Goal: Book appointment/travel/reservation

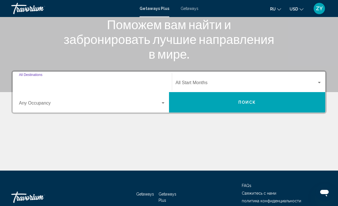
drag, startPoint x: 80, startPoint y: 84, endPoint x: 80, endPoint y: 68, distance: 15.9
click at [80, 84] on input "Destination All Destinations" at bounding box center [92, 83] width 147 height 5
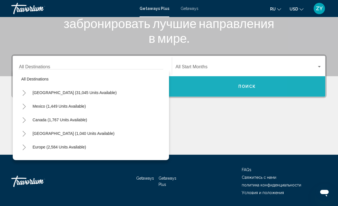
drag, startPoint x: 198, startPoint y: 91, endPoint x: 198, endPoint y: 184, distance: 93.7
click at [198, 91] on button "Поиск" at bounding box center [247, 86] width 156 height 20
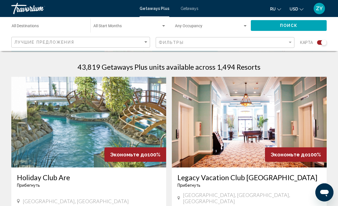
scroll to position [135, 0]
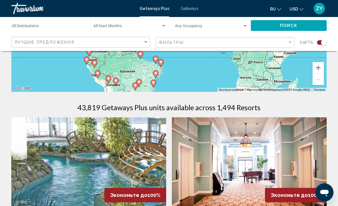
click at [123, 28] on span "Search widget" at bounding box center [127, 27] width 68 height 5
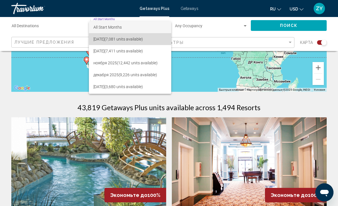
click at [116, 40] on span "[DATE] (7,081 units available)" at bounding box center [129, 39] width 73 height 12
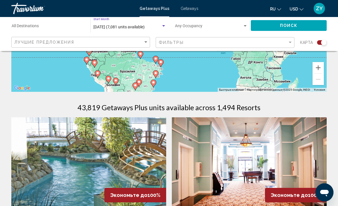
click at [220, 28] on span "Search widget" at bounding box center [209, 27] width 68 height 5
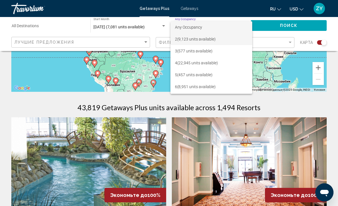
click at [205, 37] on span "2 (9,123 units available)" at bounding box center [211, 39] width 73 height 12
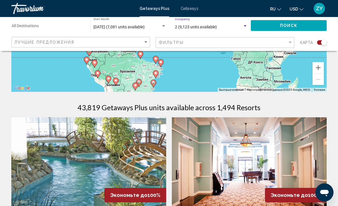
click at [272, 29] on button "Поиск" at bounding box center [289, 25] width 76 height 10
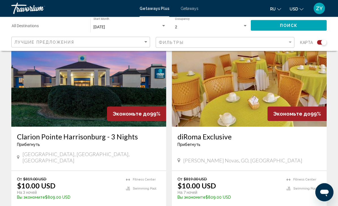
scroll to position [216, 0]
click at [44, 25] on input "Destination All Destinations" at bounding box center [48, 27] width 73 height 5
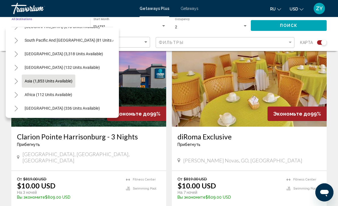
scroll to position [92, 1]
click at [46, 79] on span "Asia (1,853 units available)" at bounding box center [49, 81] width 48 height 5
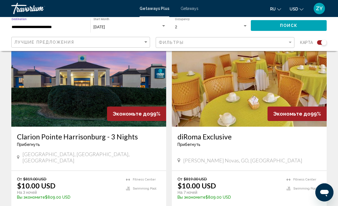
click at [69, 27] on input "**********" at bounding box center [48, 27] width 73 height 5
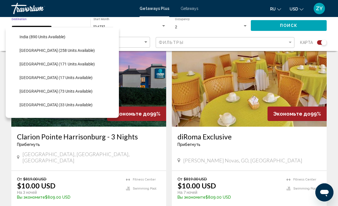
scroll to position [200, 1]
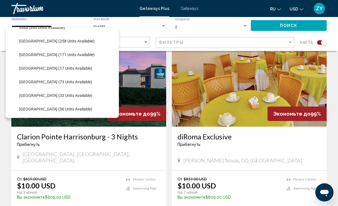
click at [43, 106] on button "[GEOGRAPHIC_DATA] (56 units available)" at bounding box center [55, 109] width 79 height 13
type input "**********"
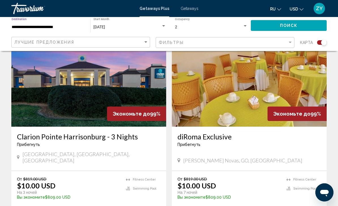
click at [257, 27] on button "Поиск" at bounding box center [289, 25] width 76 height 10
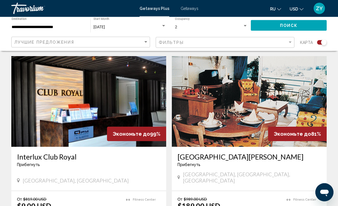
scroll to position [195, 0]
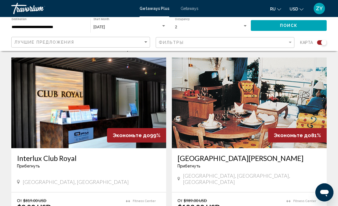
click at [113, 31] on div "[DATE] Start Month All Start Months" at bounding box center [129, 26] width 73 height 16
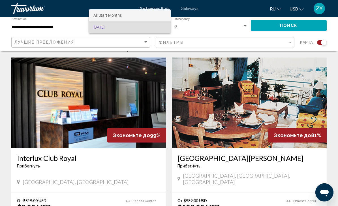
click at [128, 16] on span "All Start Months" at bounding box center [129, 15] width 73 height 12
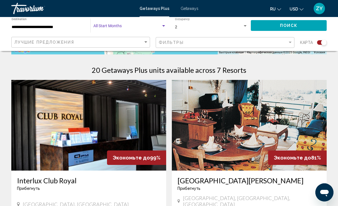
scroll to position [171, 0]
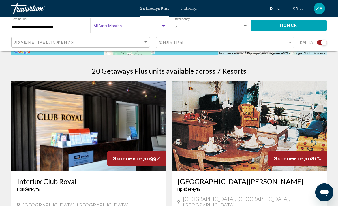
click at [119, 25] on span "Search widget" at bounding box center [127, 27] width 68 height 5
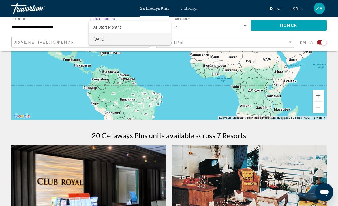
scroll to position [0, 0]
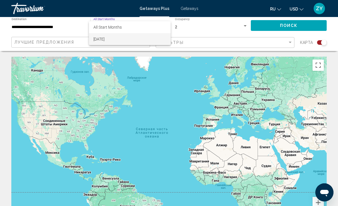
click at [187, 23] on div at bounding box center [169, 103] width 338 height 206
click at [133, 24] on div "Start Month All Start Months" at bounding box center [129, 26] width 73 height 16
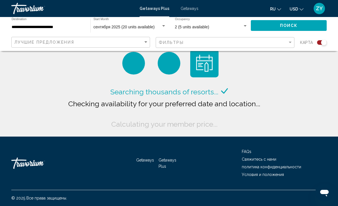
click at [126, 30] on div "сентября 2025 (20 units available) Start Month All Start Months" at bounding box center [129, 26] width 73 height 16
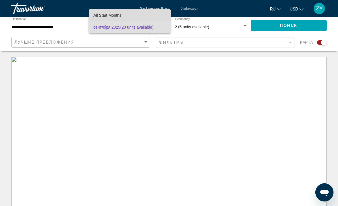
click at [111, 18] on span "All Start Months" at bounding box center [129, 15] width 73 height 12
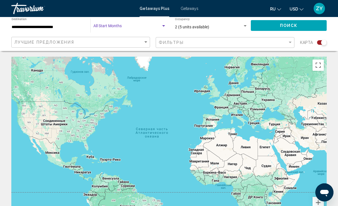
click at [269, 24] on button "Поиск" at bounding box center [289, 25] width 76 height 10
click at [184, 8] on span "Getaways" at bounding box center [190, 8] width 18 height 5
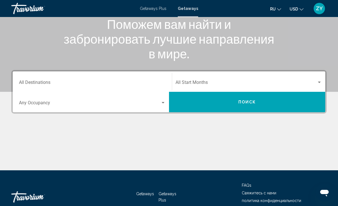
click at [55, 79] on div "Destination All Destinations" at bounding box center [92, 82] width 147 height 18
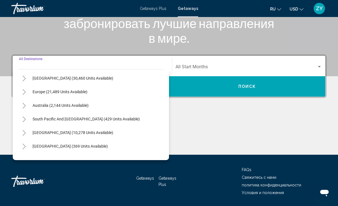
scroll to position [65, 0]
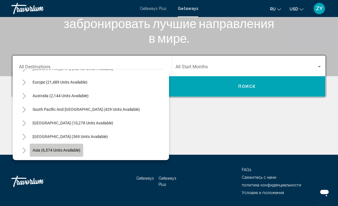
click at [59, 145] on button "Asia (6,574 units available)" at bounding box center [57, 150] width 54 height 13
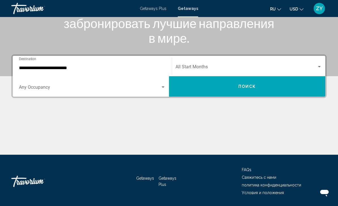
click at [189, 65] on div "Start Month All Start Months" at bounding box center [249, 66] width 146 height 18
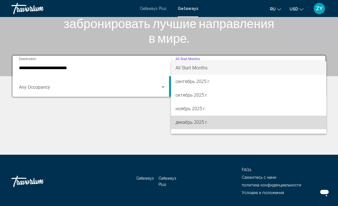
click at [194, 127] on span "декабрь 2025 г." at bounding box center [249, 123] width 146 height 14
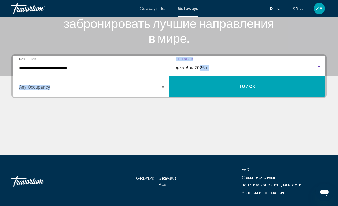
drag, startPoint x: 200, startPoint y: 70, endPoint x: 148, endPoint y: 118, distance: 70.9
click at [148, 118] on div "**********" at bounding box center [169, 104] width 338 height 100
click at [148, 118] on div "Main content" at bounding box center [168, 133] width 315 height 42
click at [84, 67] on input "**********" at bounding box center [92, 67] width 147 height 5
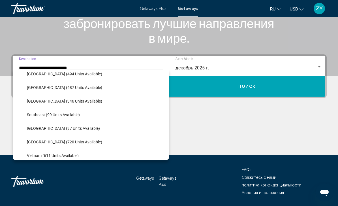
scroll to position [237, 0]
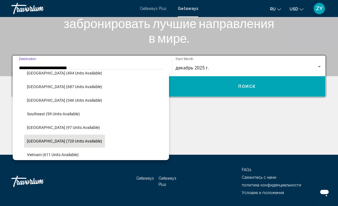
click at [64, 137] on button "Thailand (720 units available)" at bounding box center [64, 140] width 81 height 13
type input "**********"
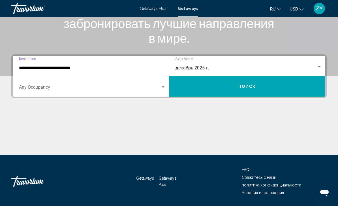
drag, startPoint x: 211, startPoint y: 82, endPoint x: 211, endPoint y: 175, distance: 93.7
click at [211, 82] on button "Поиск" at bounding box center [247, 86] width 156 height 20
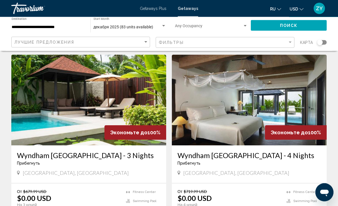
scroll to position [22, 0]
